Goal: Complete application form: Complete application form

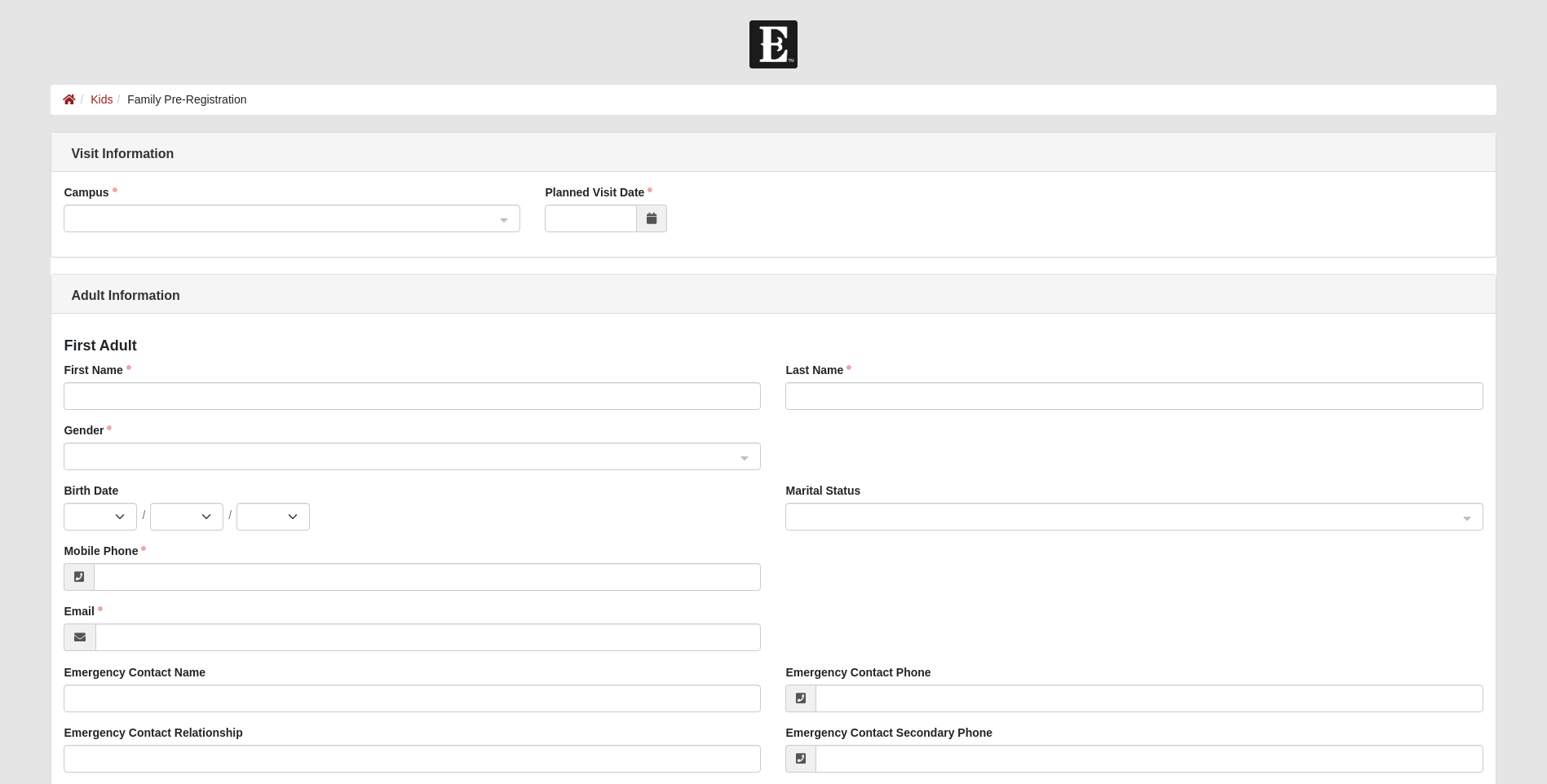
click at [494, 215] on span at bounding box center [284, 219] width 420 height 18
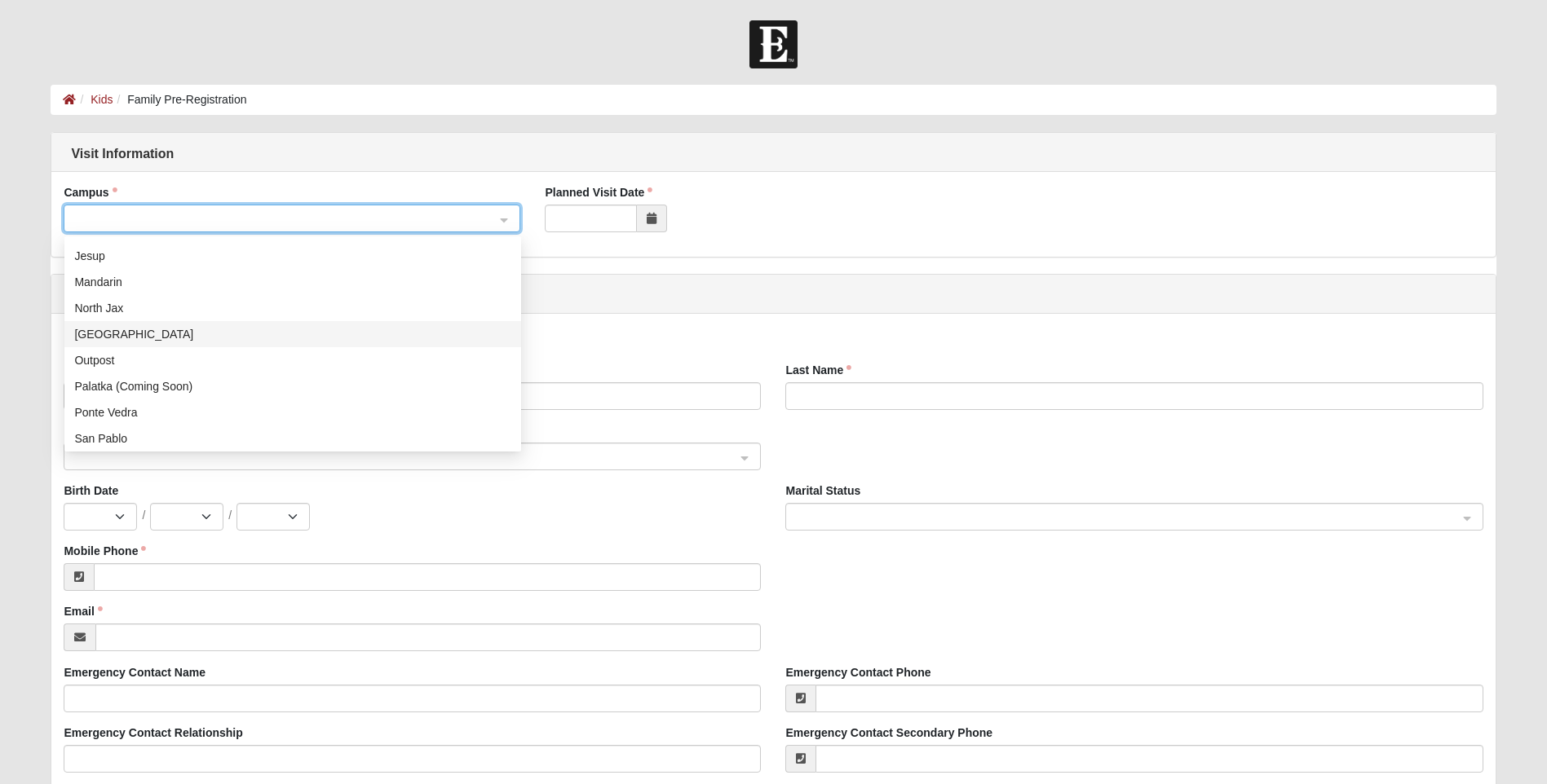
scroll to position [209, 0]
click at [111, 358] on div "St. [PERSON_NAME]" at bounding box center [293, 356] width 437 height 18
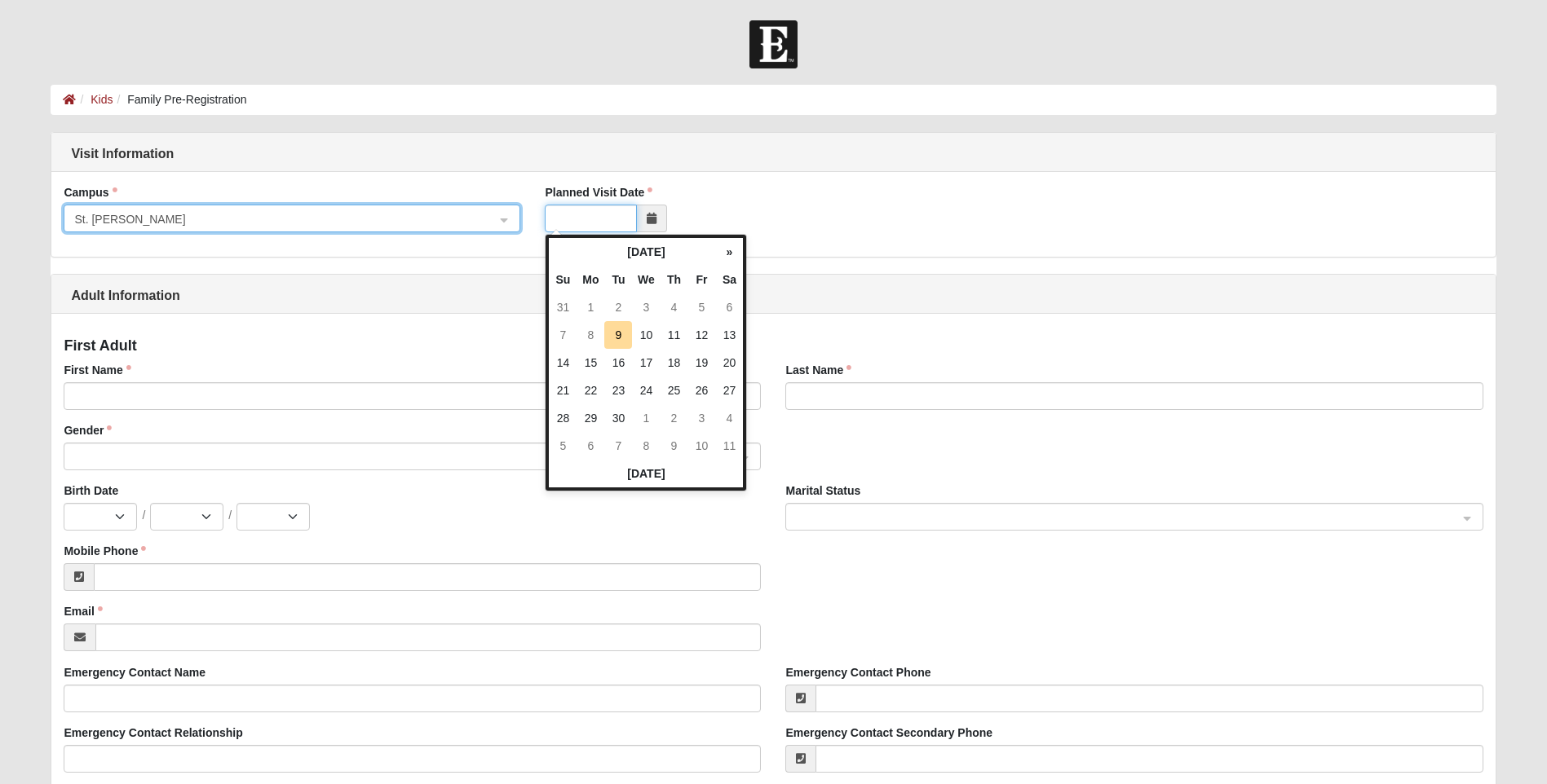
click at [613, 229] on input "Planned Visit Date" at bounding box center [590, 218] width 92 height 28
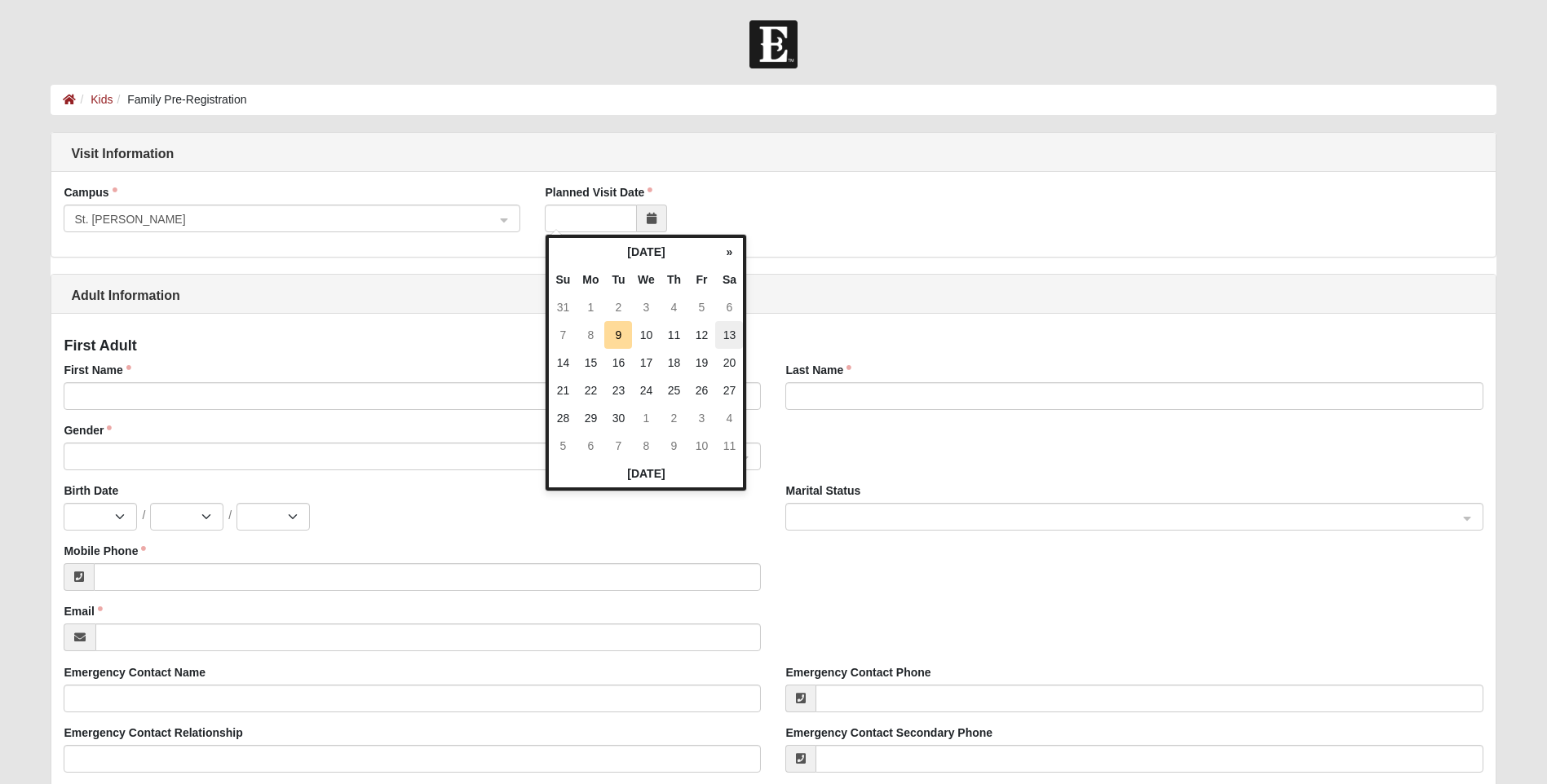
click at [732, 339] on td "13" at bounding box center [728, 334] width 28 height 28
type input "[DATE]"
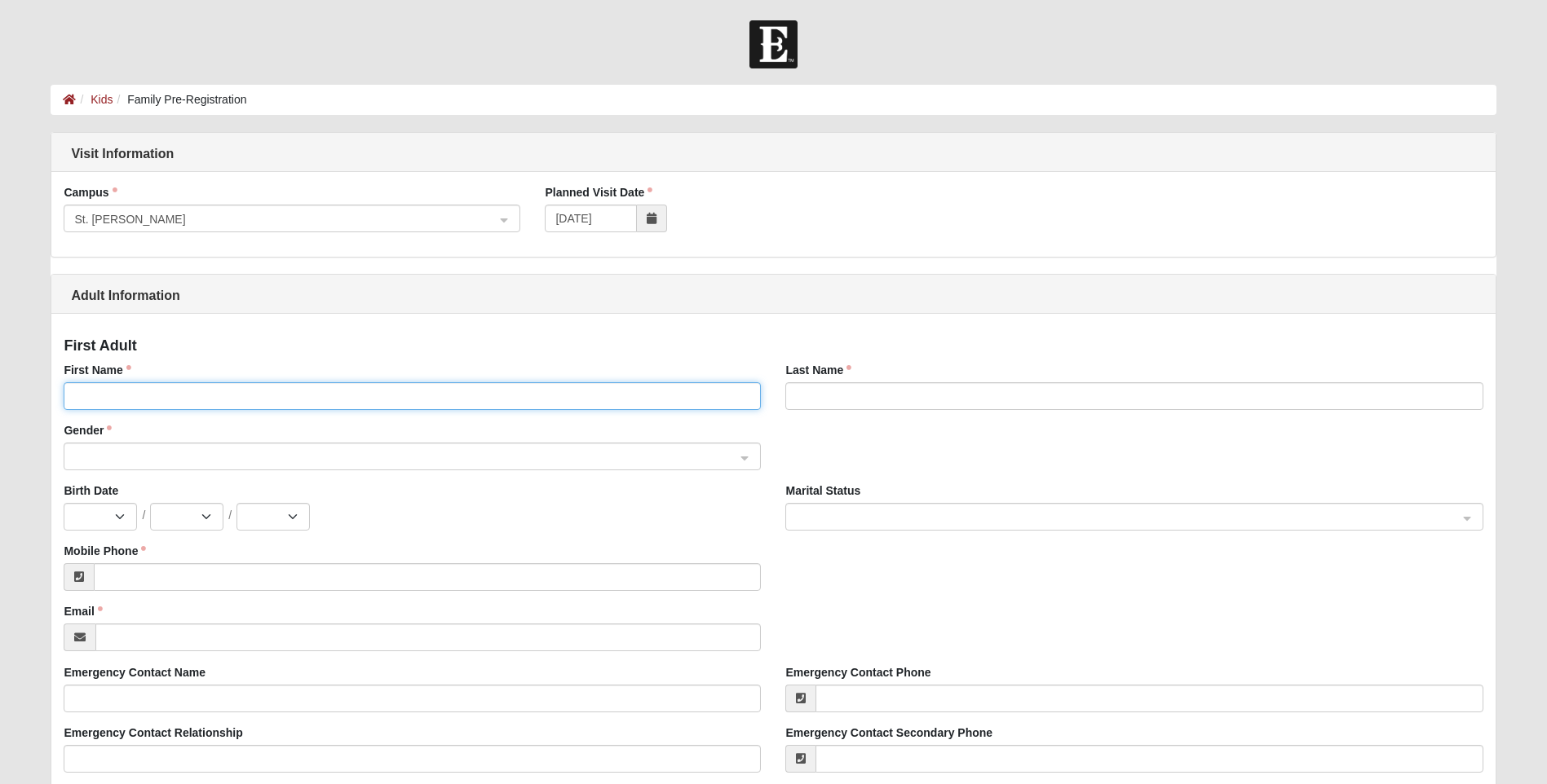
click at [199, 392] on input "First Name" at bounding box center [412, 395] width 697 height 28
type input "[PERSON_NAME]"
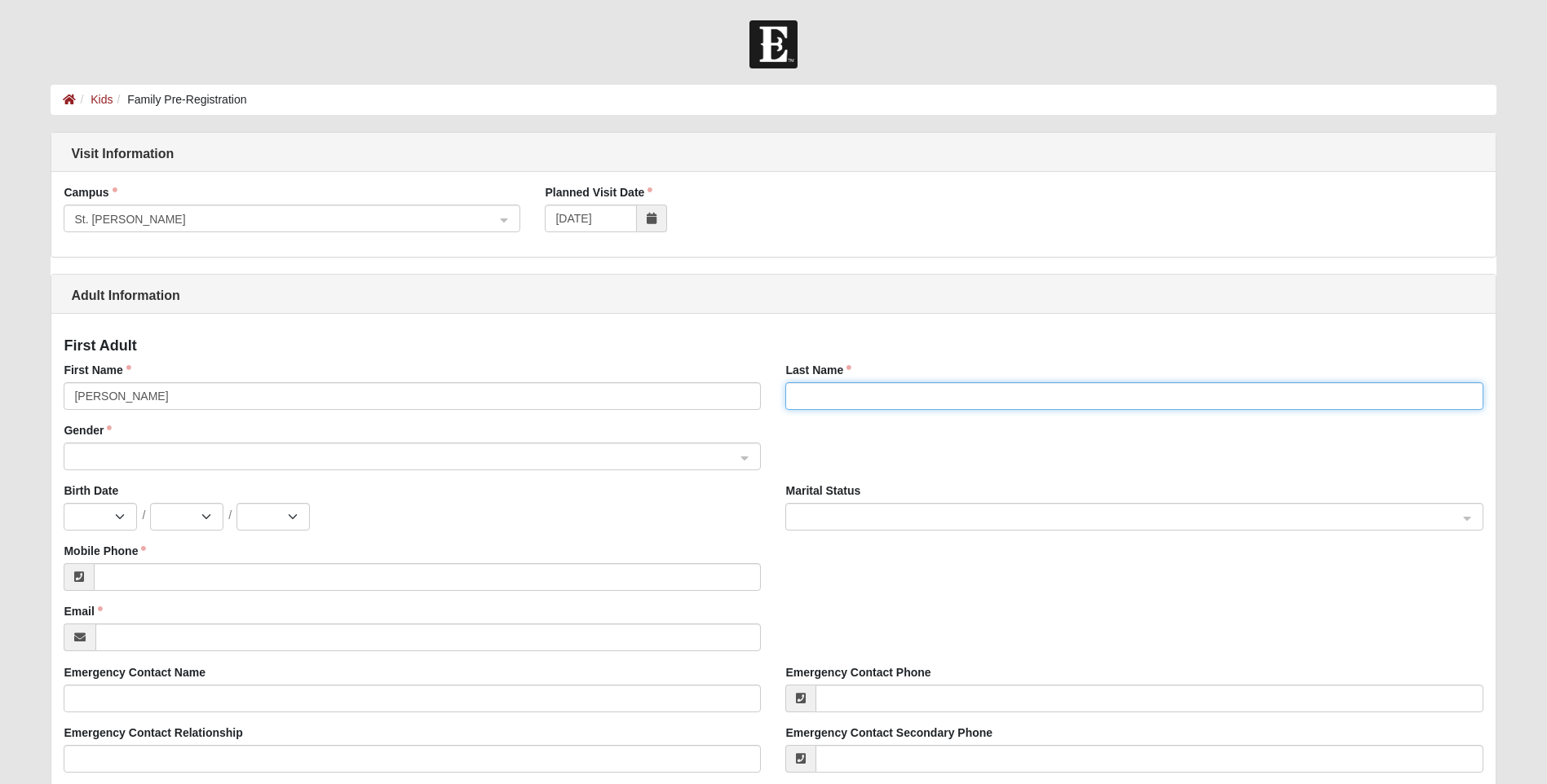
type input "[PERSON_NAME]"
select select "12"
select select "19"
select select "1984"
type input "[PHONE_NUMBER]"
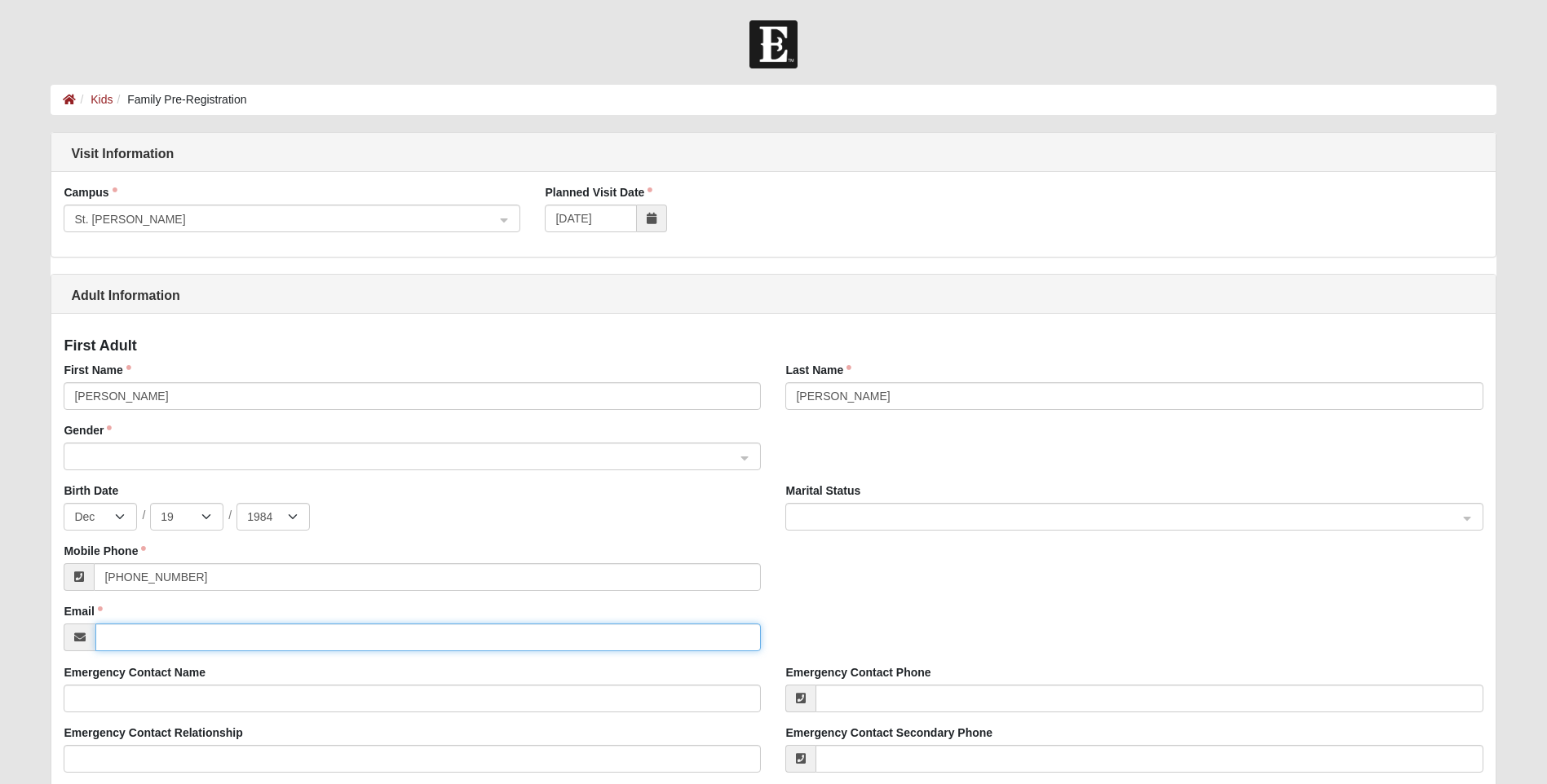
type input "[EMAIL_ADDRESS][DOMAIN_NAME]"
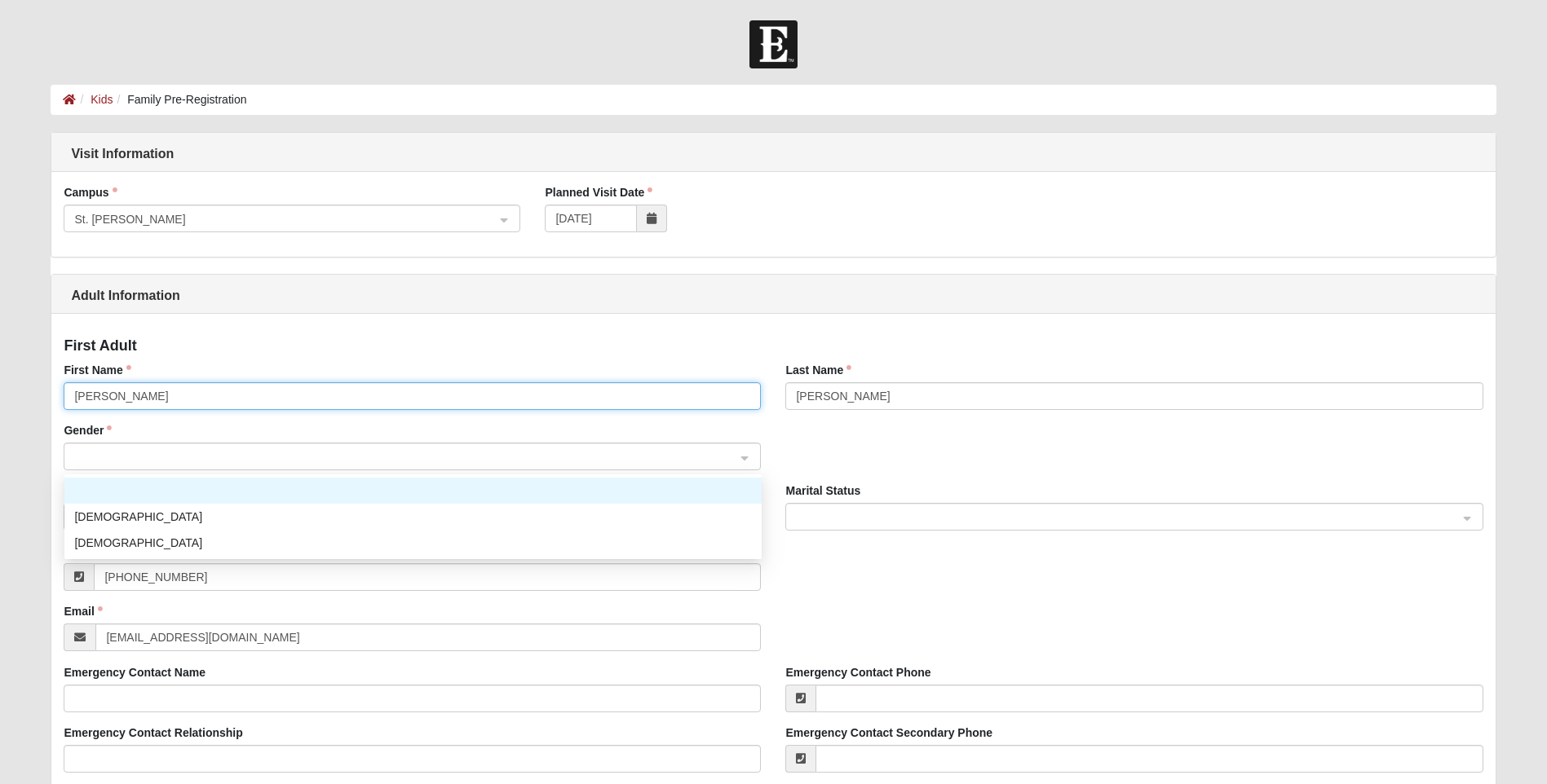
click at [232, 465] on span at bounding box center [405, 456] width 662 height 18
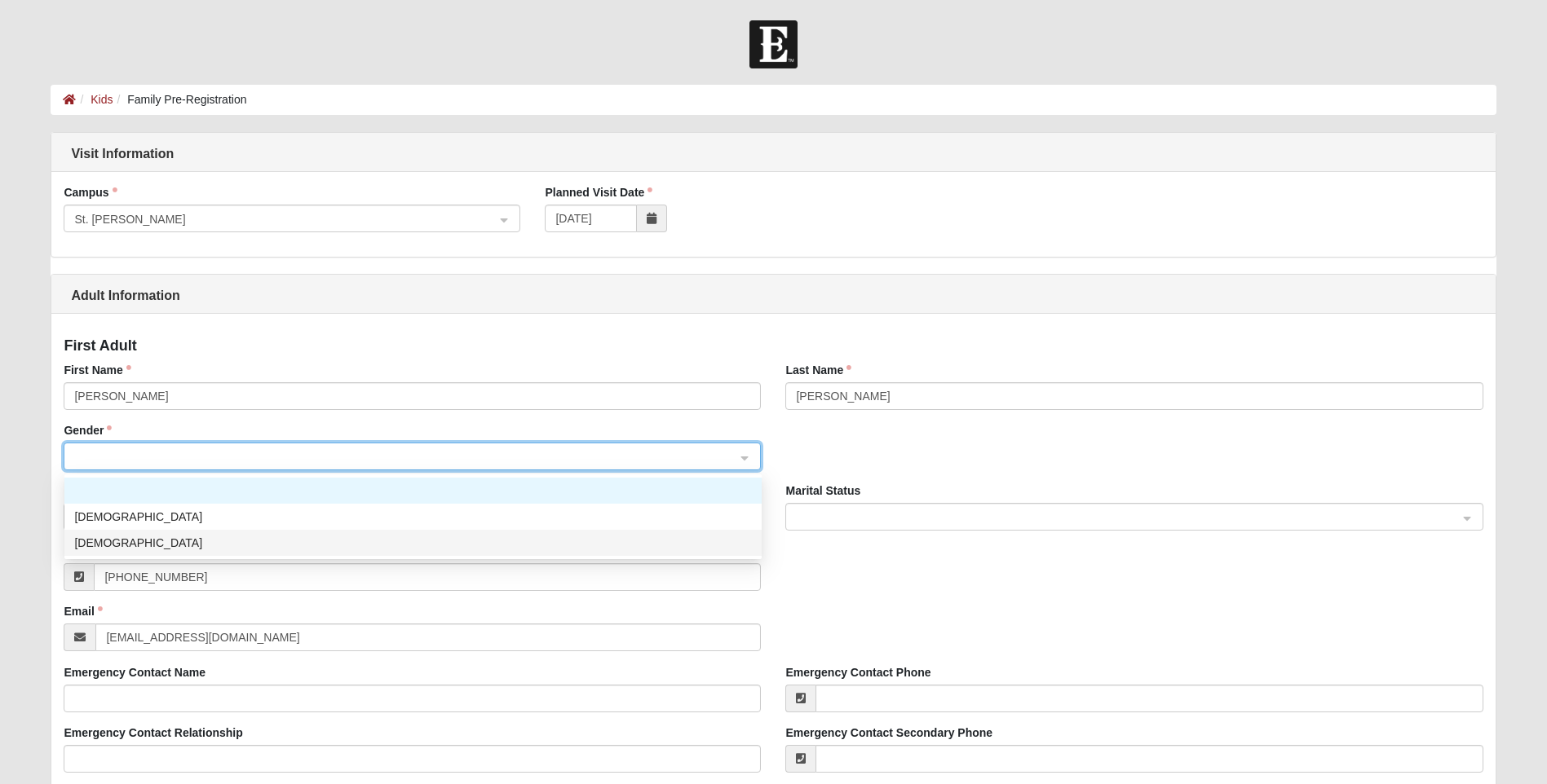
click at [217, 544] on div "[DEMOGRAPHIC_DATA]" at bounding box center [413, 542] width 678 height 18
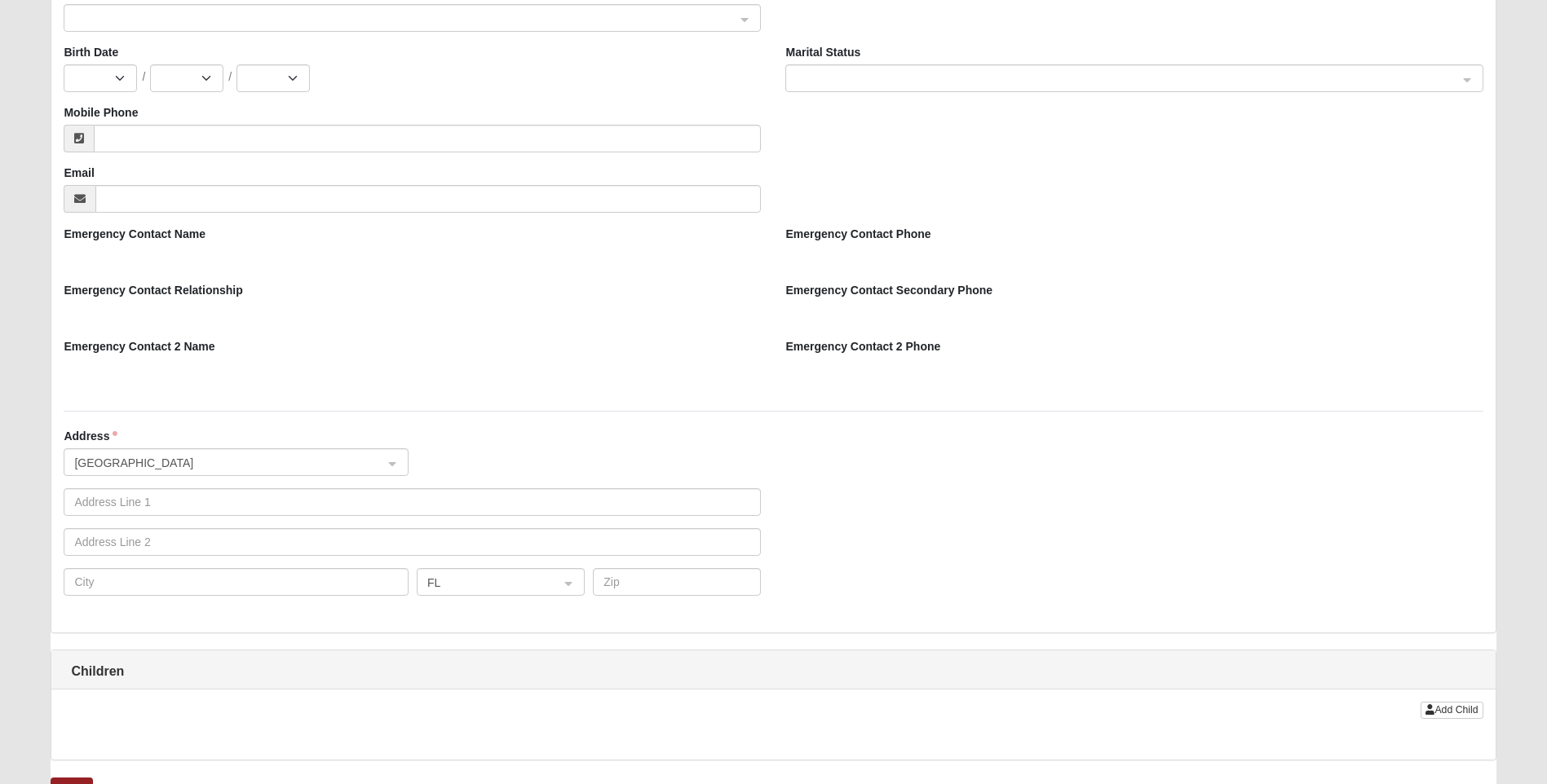
scroll to position [1222, 0]
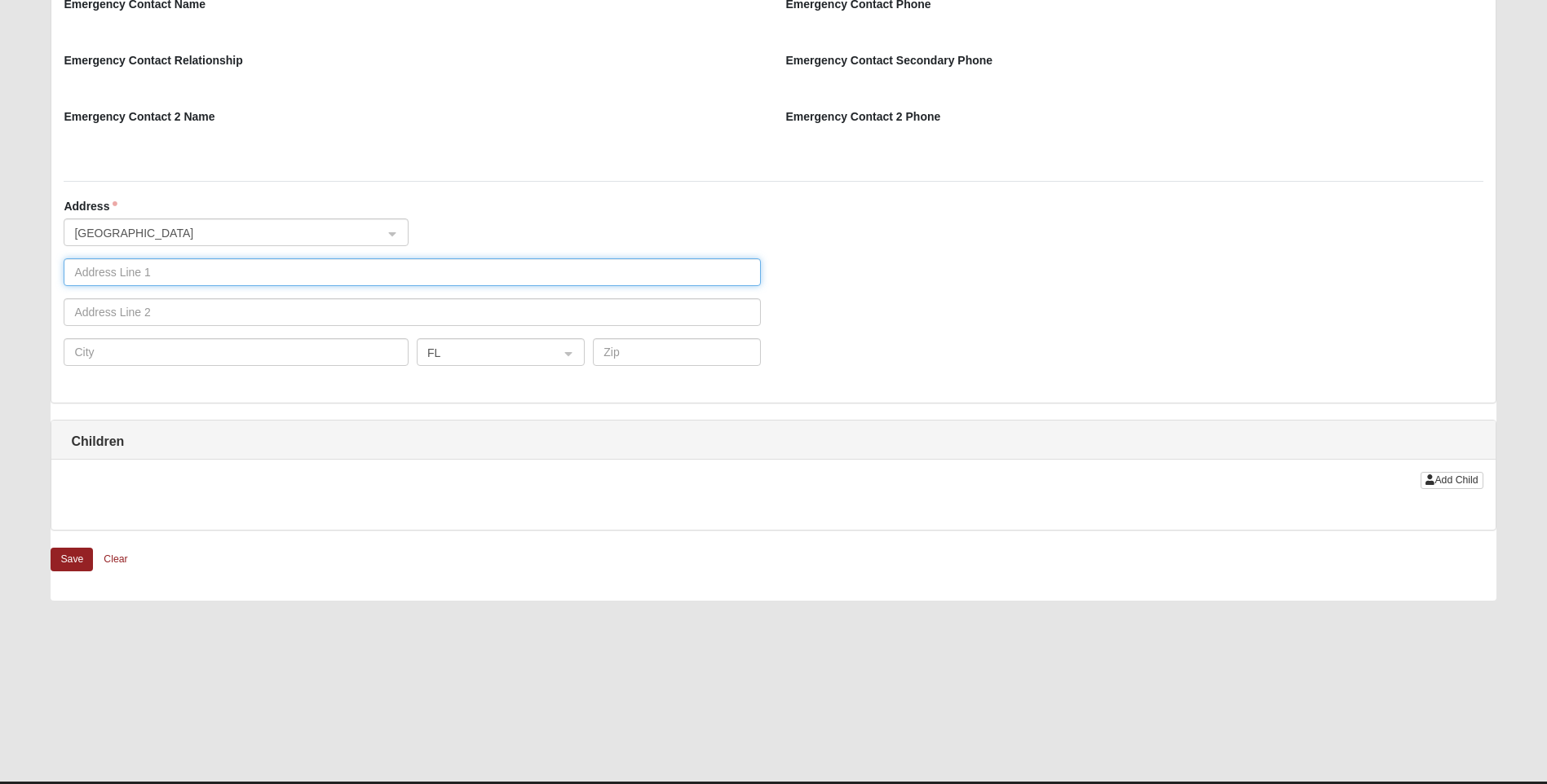
click at [248, 270] on input "text" at bounding box center [412, 271] width 697 height 28
type input "910 Glenneyre Cir"
type input "[PERSON_NAME]"
select select "12"
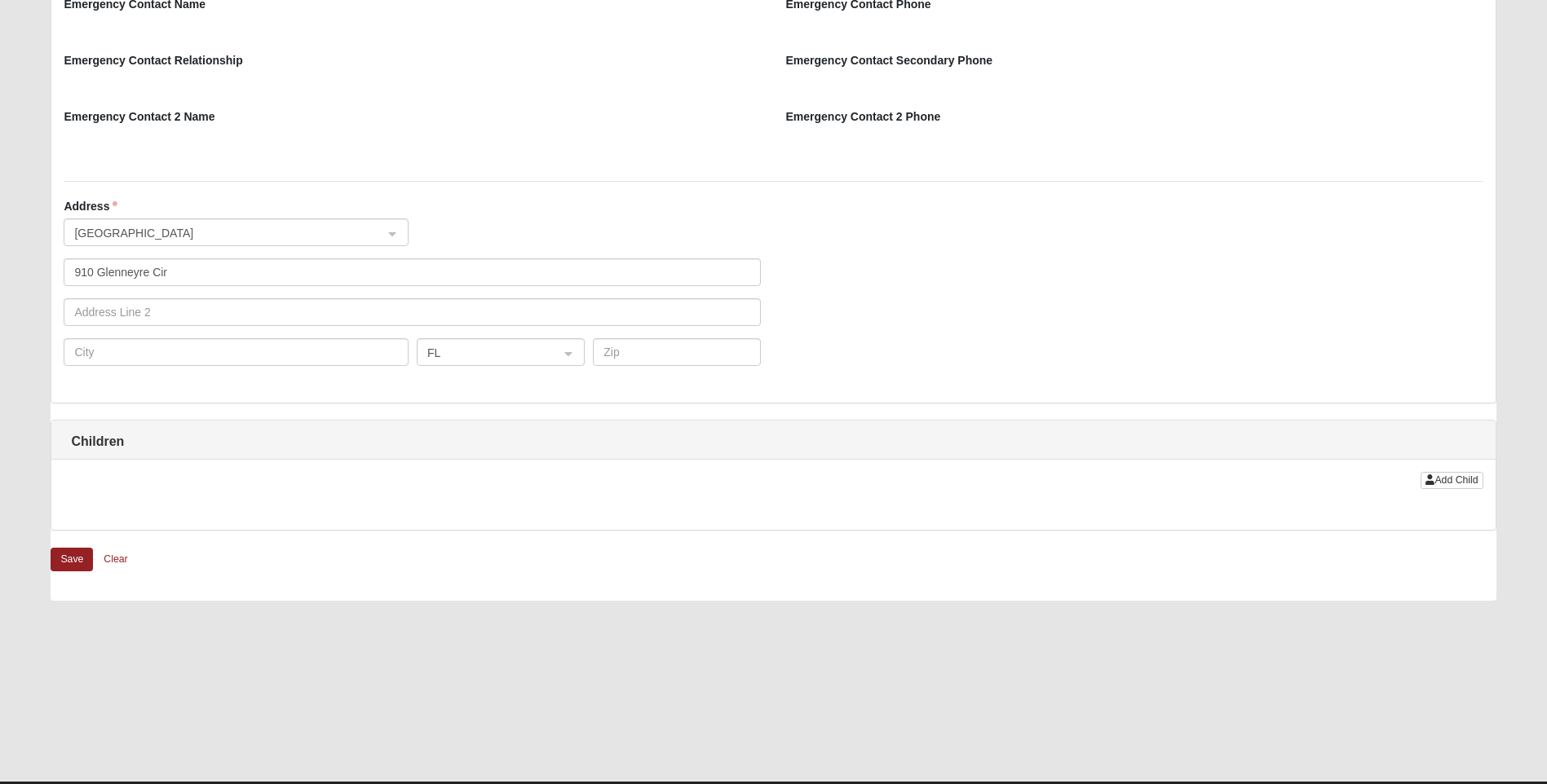
select select "19"
select select "1984"
type input "[PHONE_NUMBER]"
type input "[EMAIL_ADDRESS][DOMAIN_NAME]"
type input "[GEOGRAPHIC_DATA]"
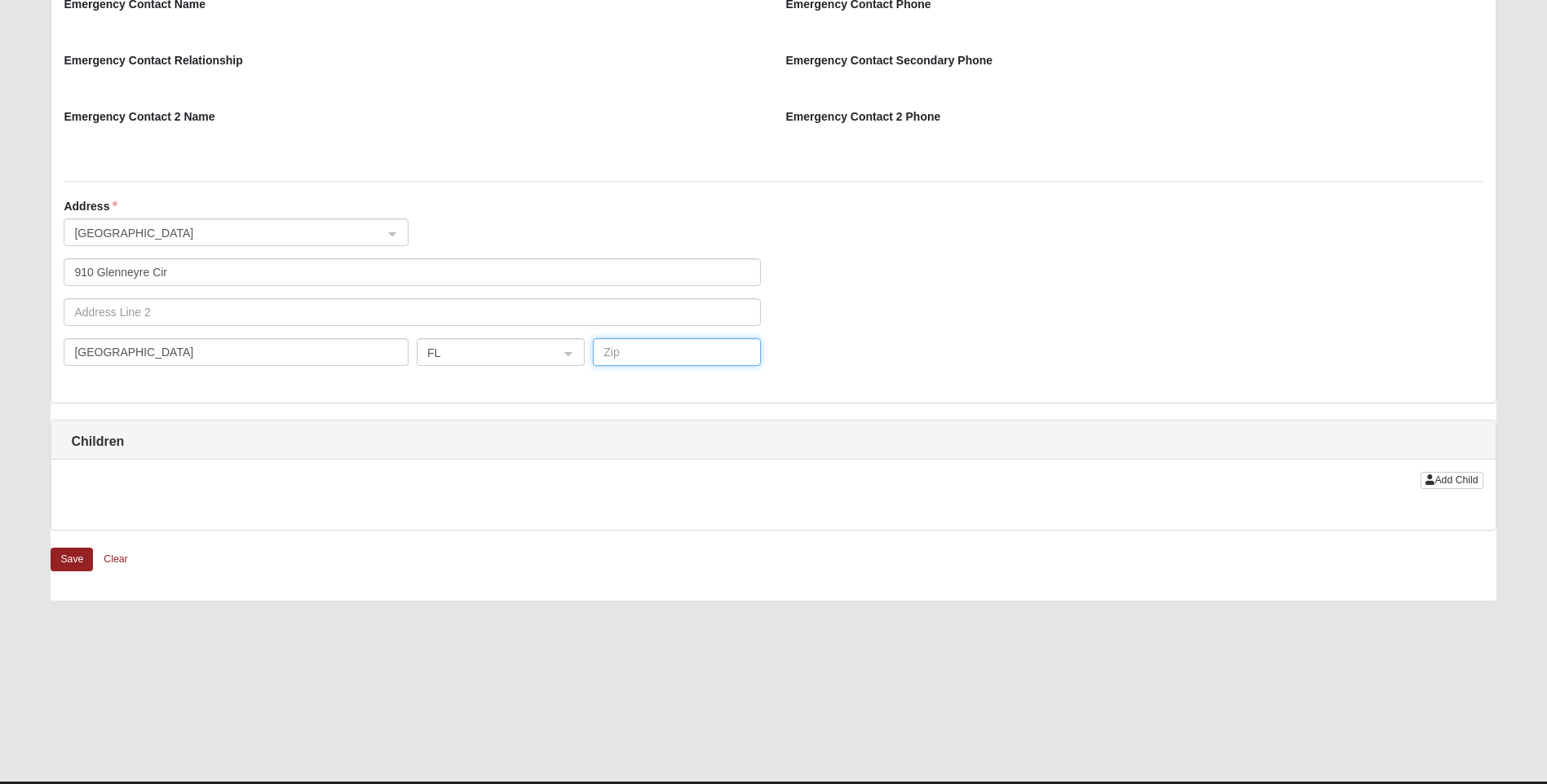
type input "32092"
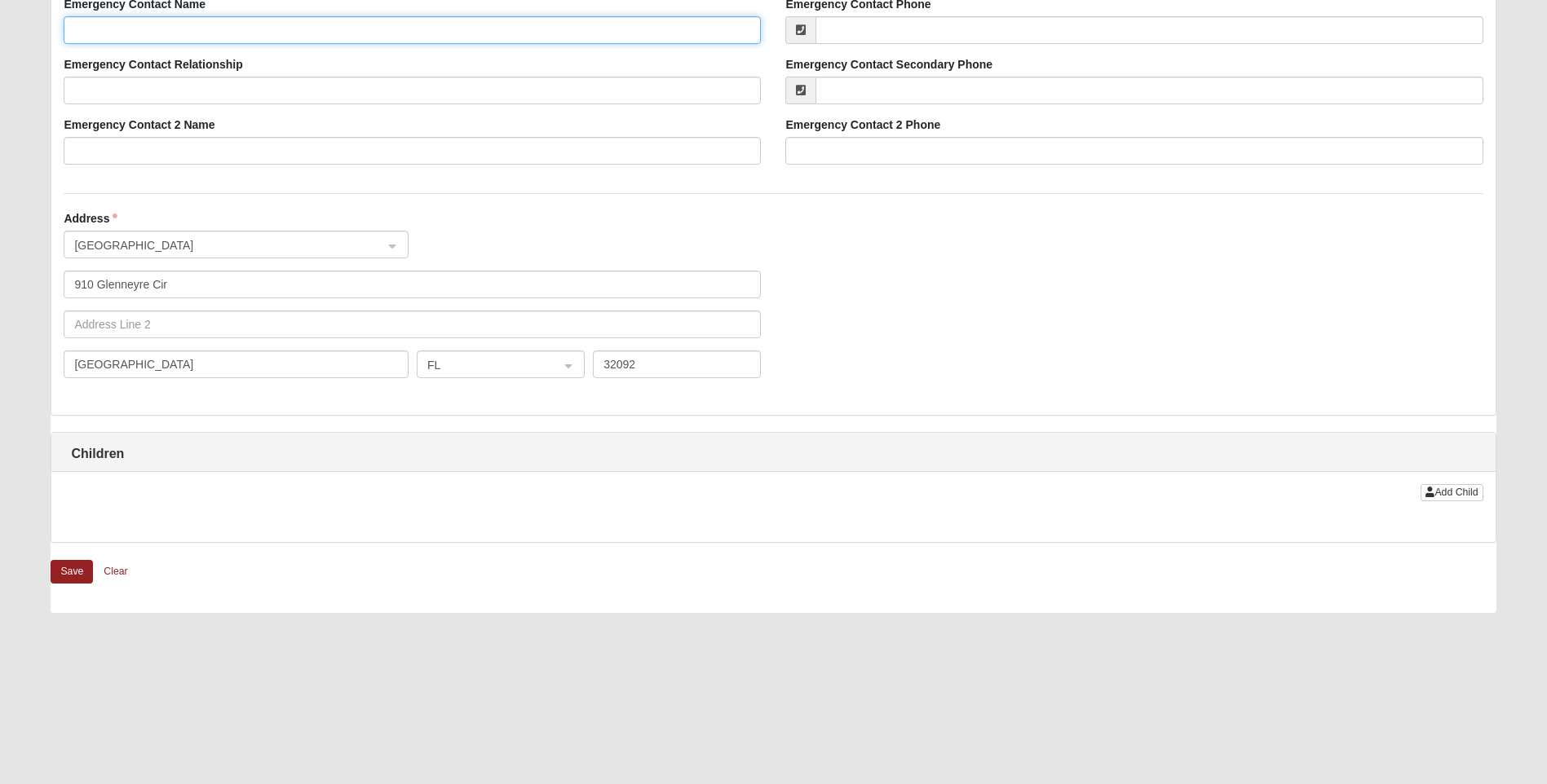
type input "[PERSON_NAME]"
type input "[PHONE_NUMBER]"
click at [74, 574] on button "Save" at bounding box center [71, 572] width 42 height 24
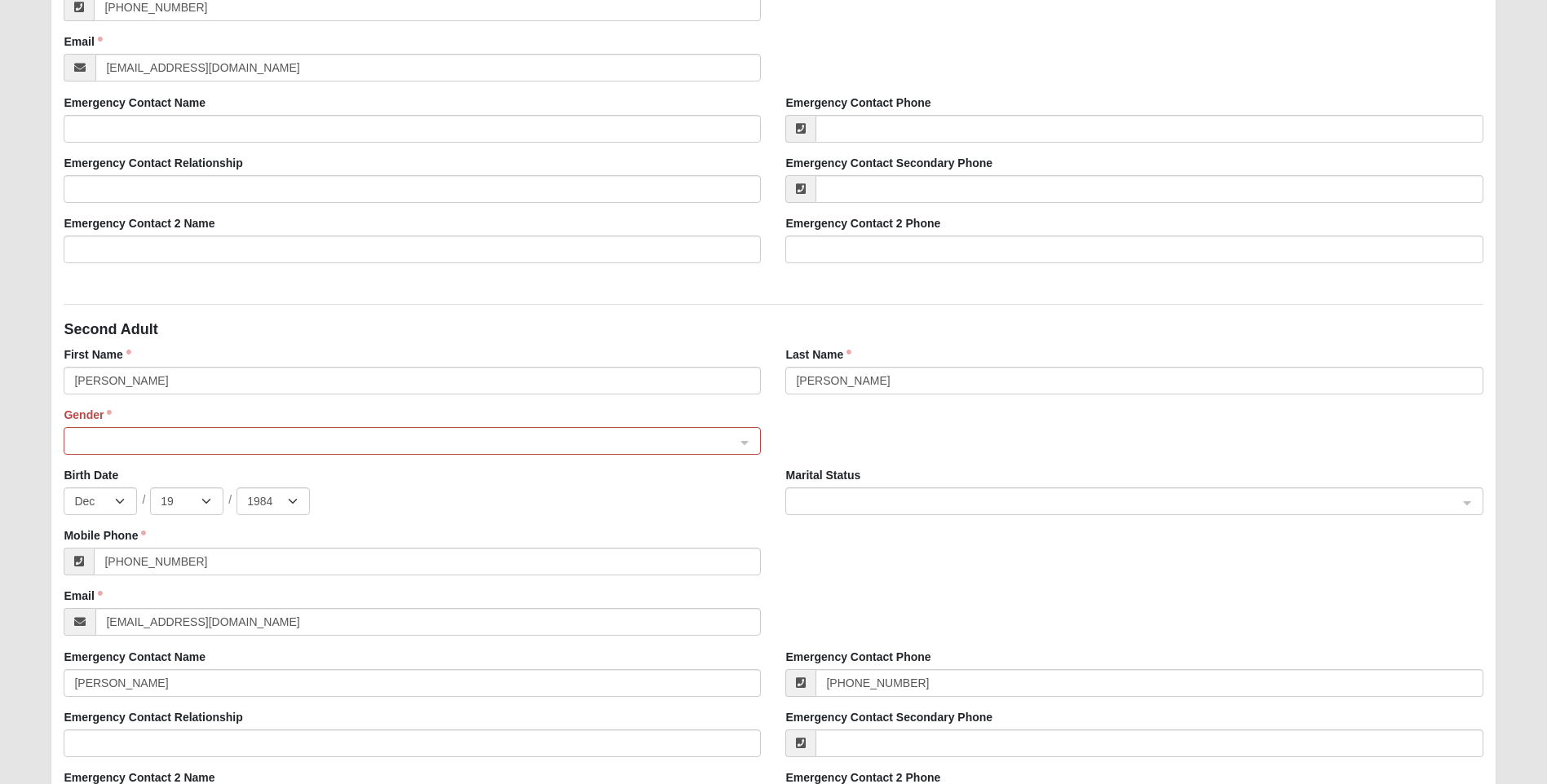
scroll to position [702, 0]
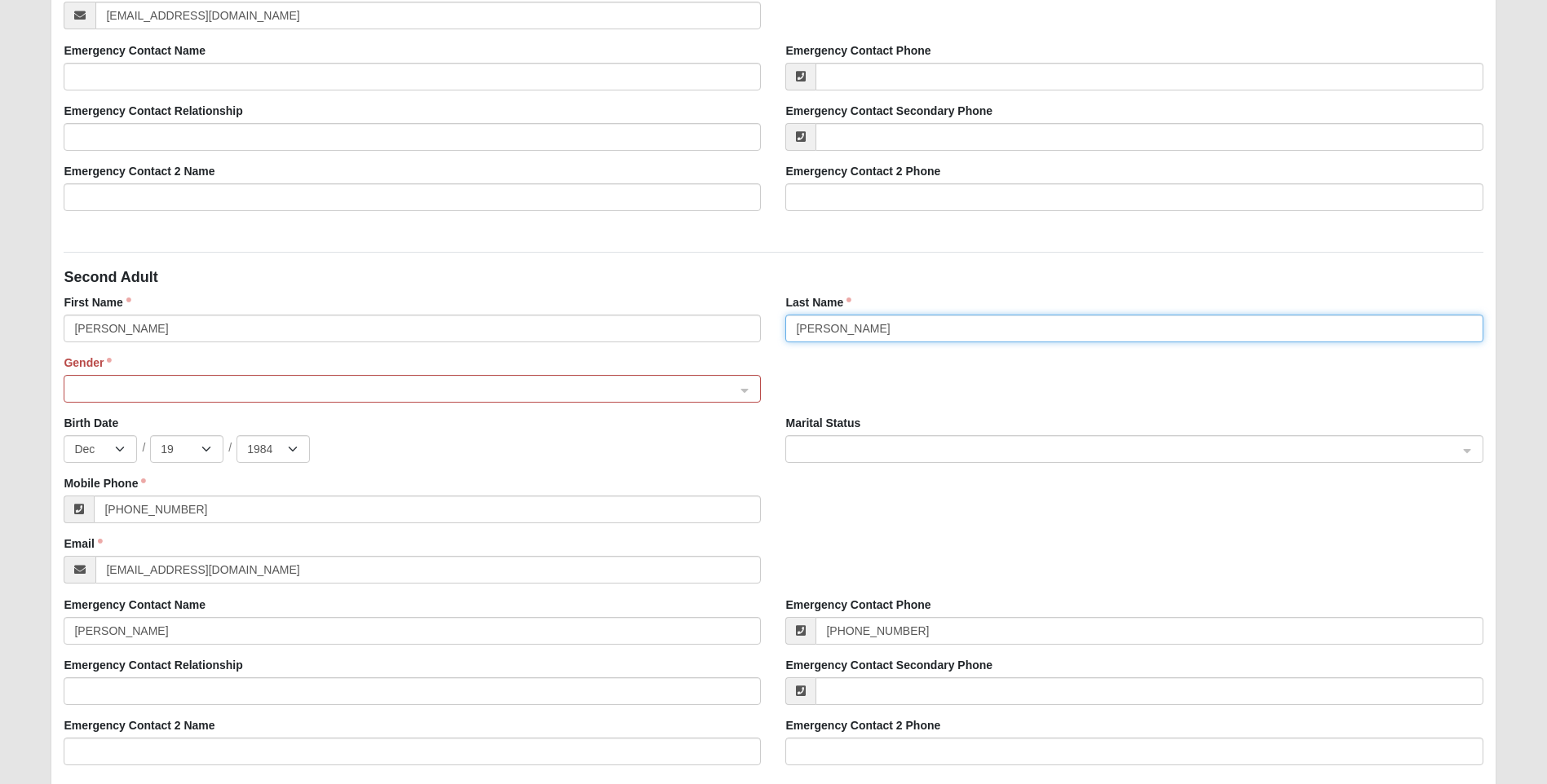
click at [835, 334] on input "[PERSON_NAME]" at bounding box center [1133, 328] width 697 height 28
click at [815, 329] on input "[PERSON_NAME]" at bounding box center [1133, 328] width 697 height 28
type input "Laren"
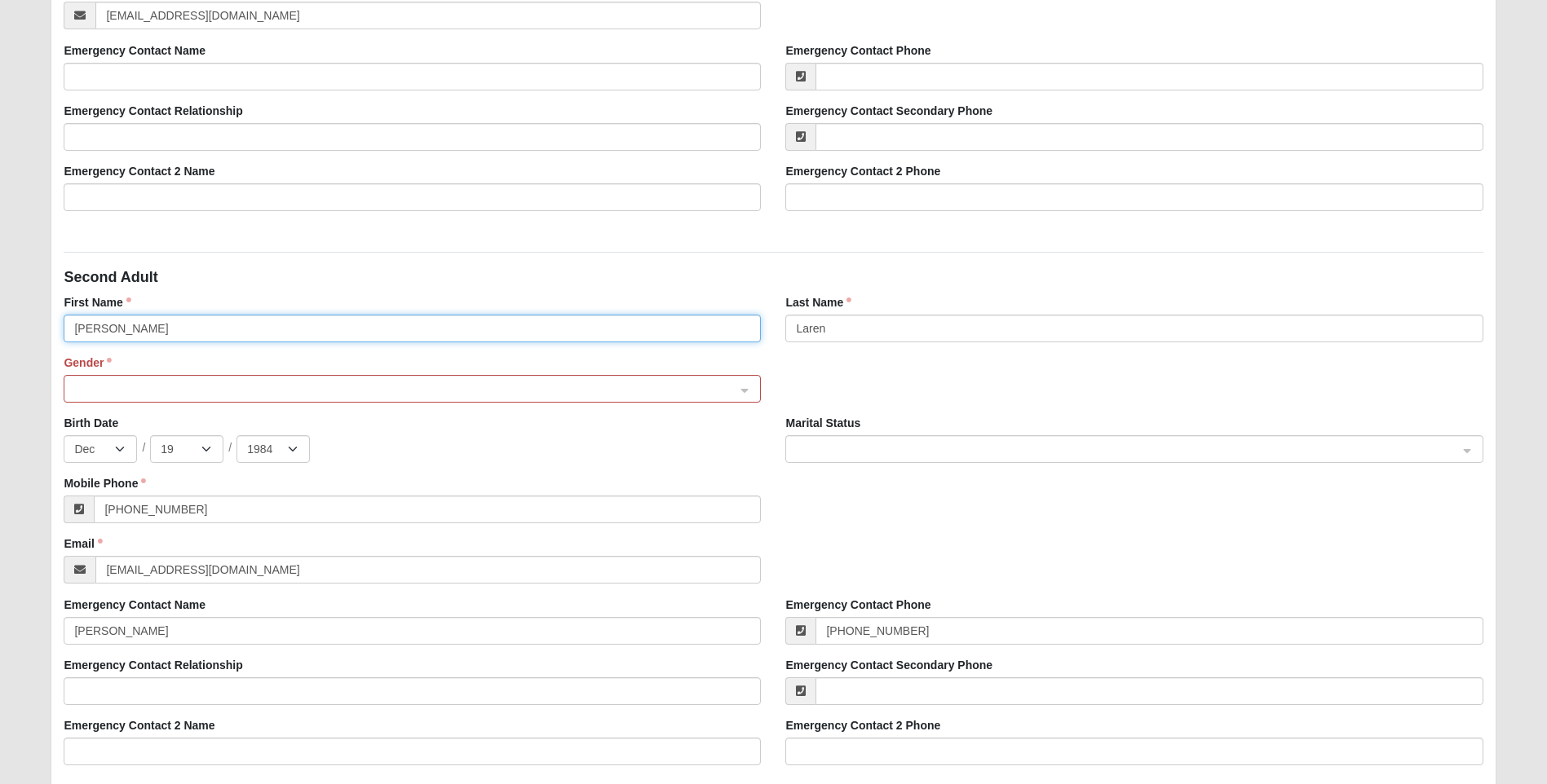
click at [83, 327] on input "[PERSON_NAME]" at bounding box center [412, 328] width 697 height 28
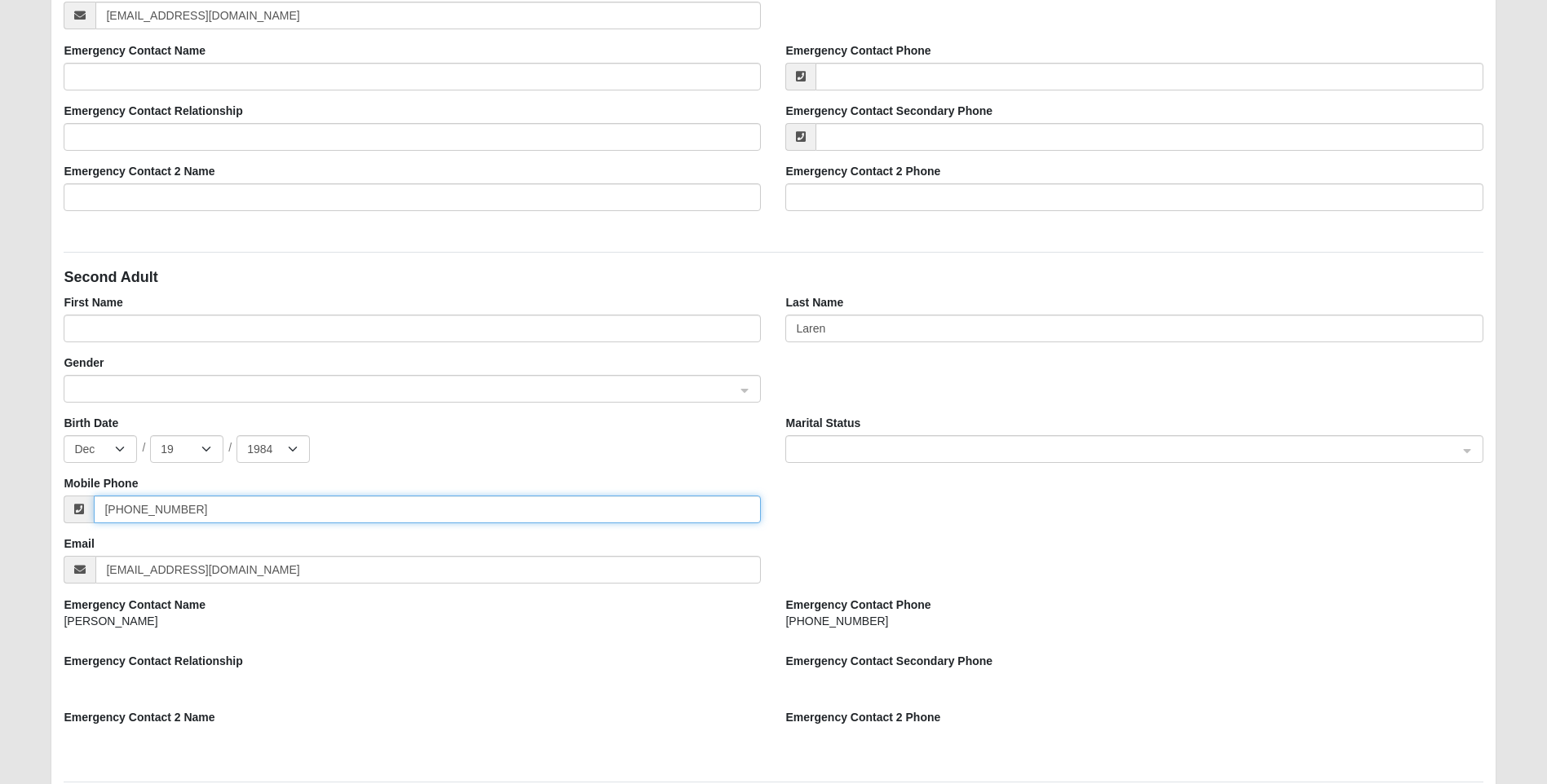
drag, startPoint x: 212, startPoint y: 511, endPoint x: 31, endPoint y: 509, distance: 181.0
click at [31, 509] on form "Log In Family Pre-Registration Kids Family Pre-Registration Error Please correc…" at bounding box center [773, 371] width 1547 height 2105
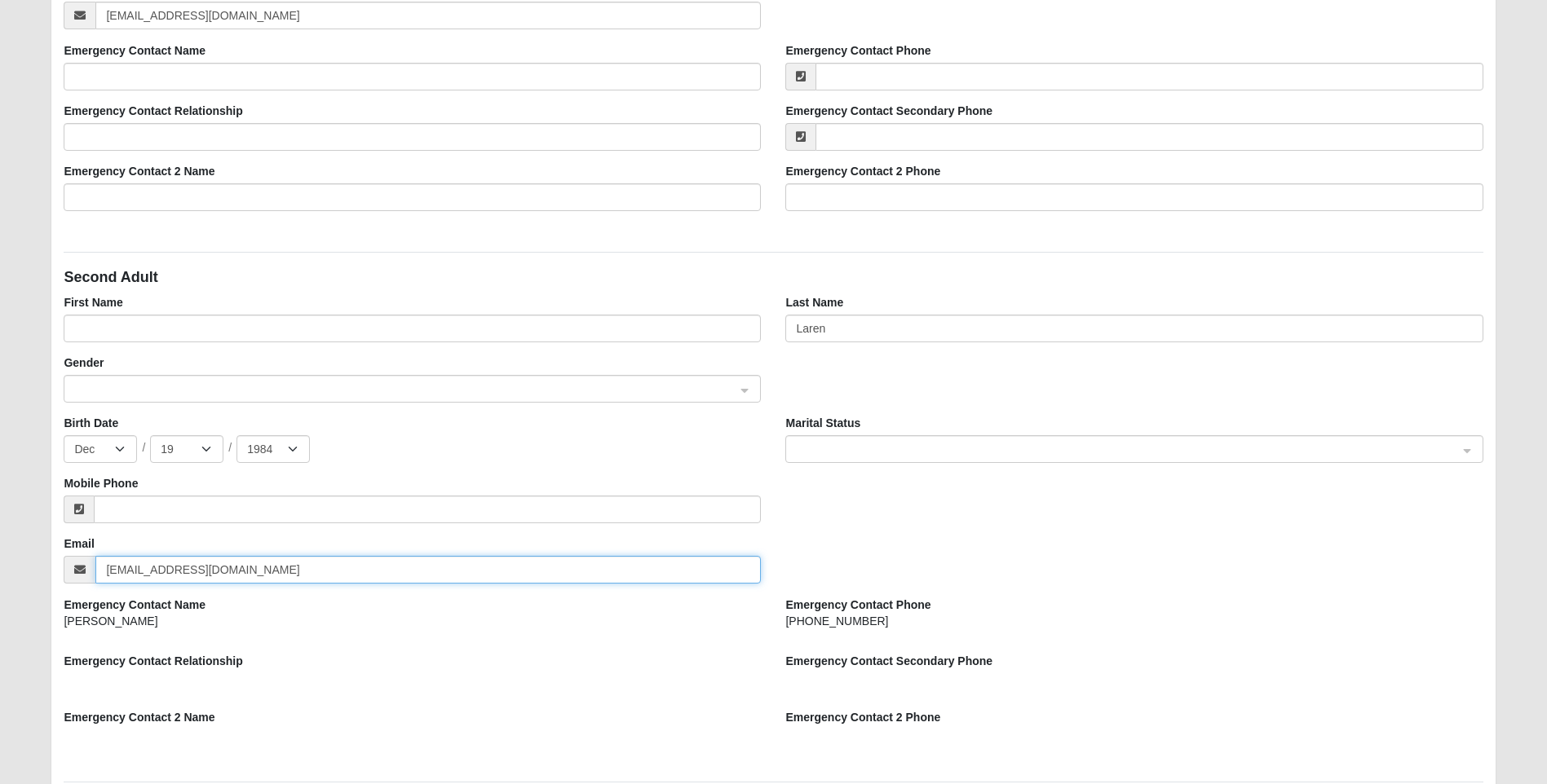
drag, startPoint x: 42, startPoint y: 571, endPoint x: 59, endPoint y: 575, distance: 17.5
click at [36, 570] on form "Log In Family Pre-Registration Kids Family Pre-Registration Error Please correc…" at bounding box center [773, 371] width 1547 height 2105
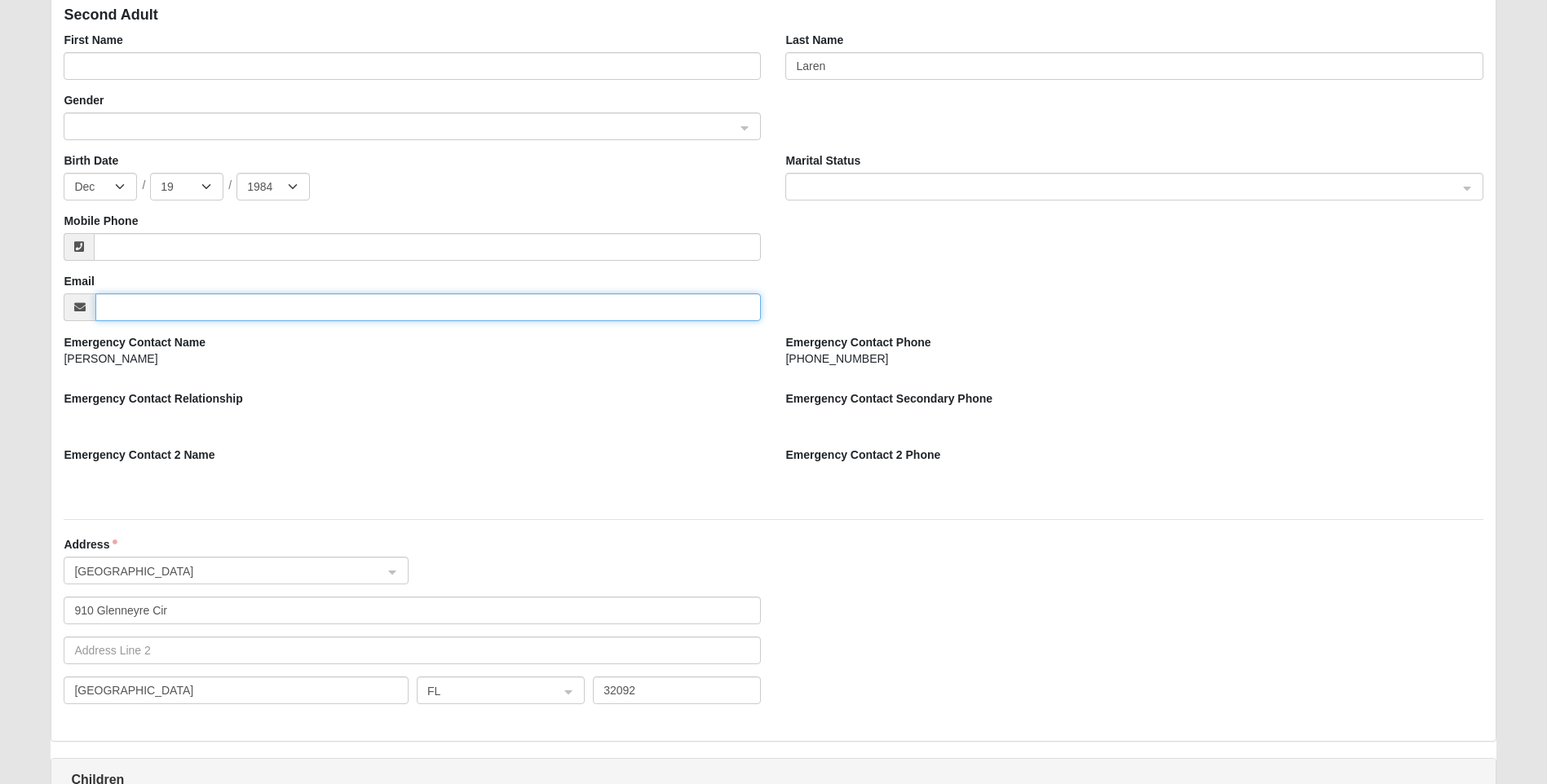
scroll to position [1273, 0]
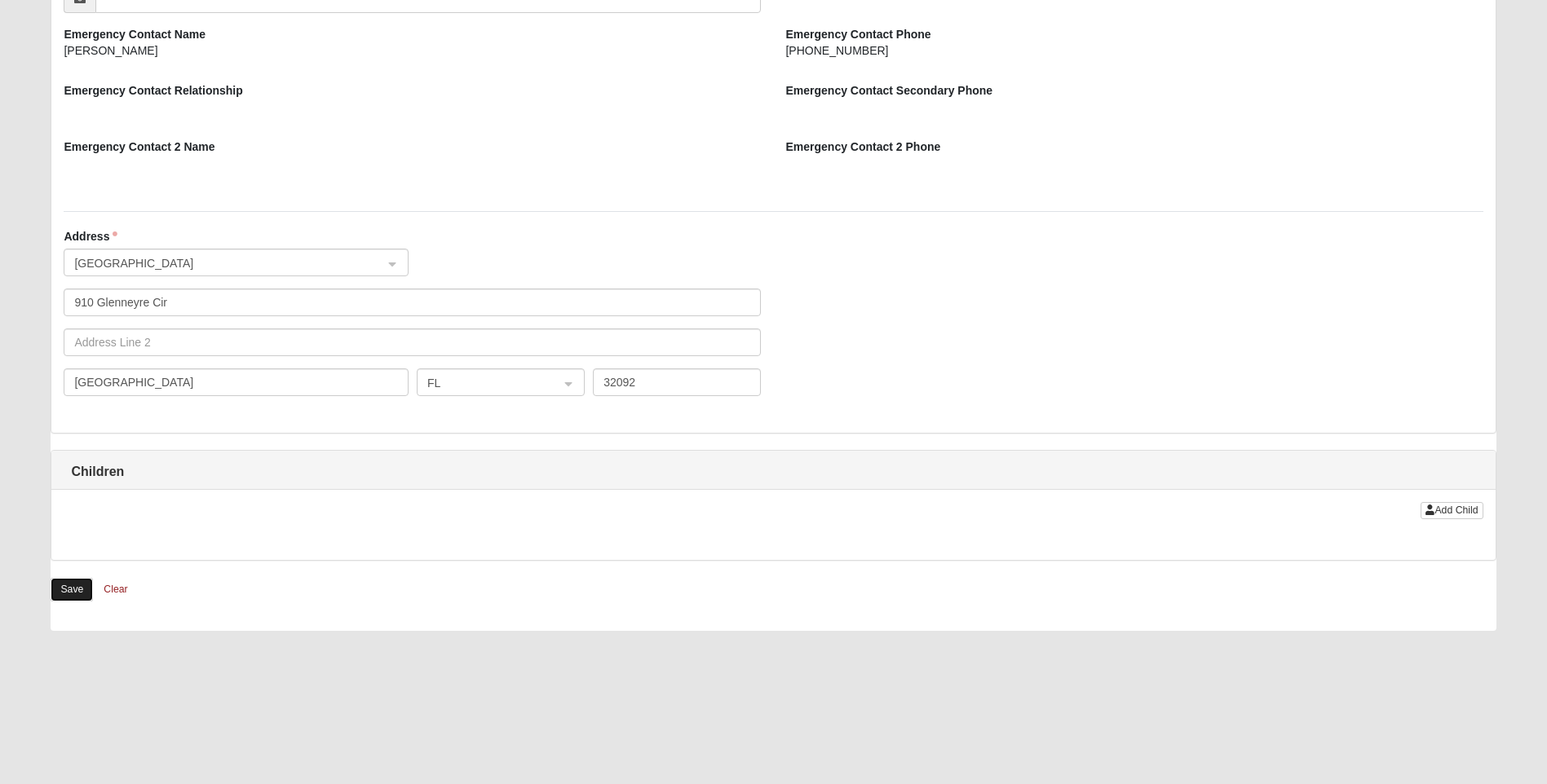
click at [80, 588] on button "Save" at bounding box center [71, 589] width 42 height 24
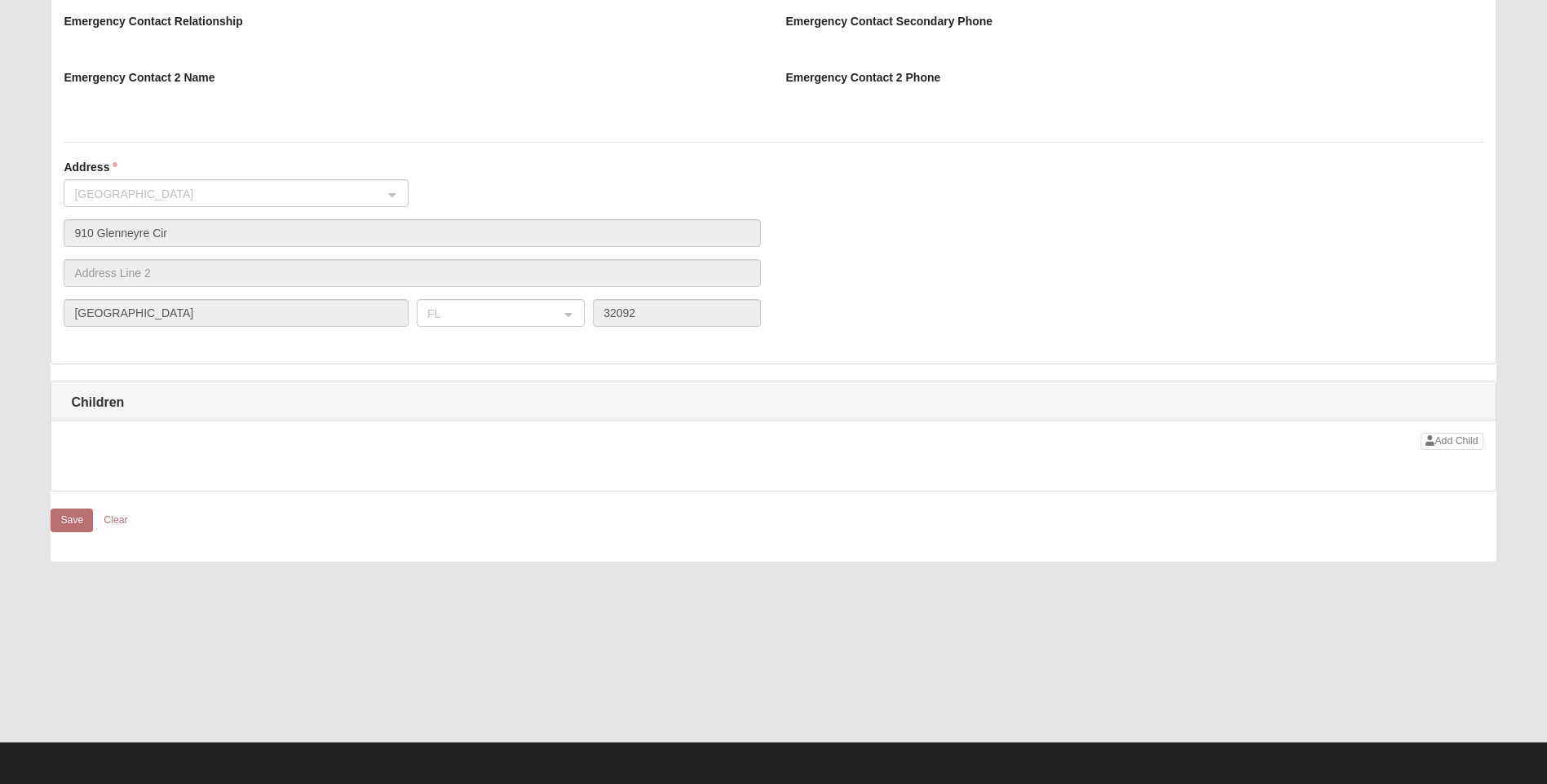
scroll to position [1192, 0]
